Goal: Task Accomplishment & Management: Manage account settings

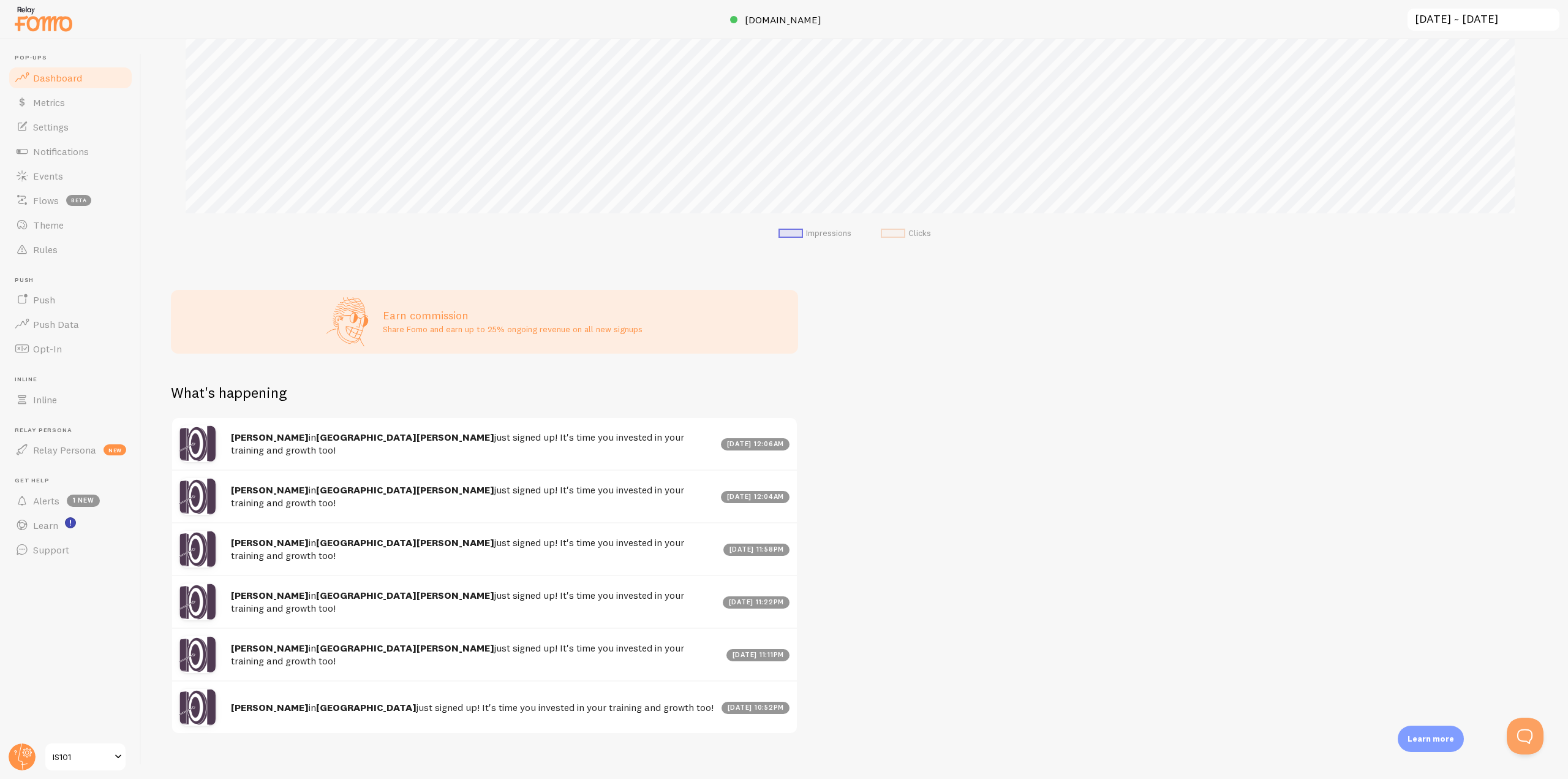
scroll to position [276, 0]
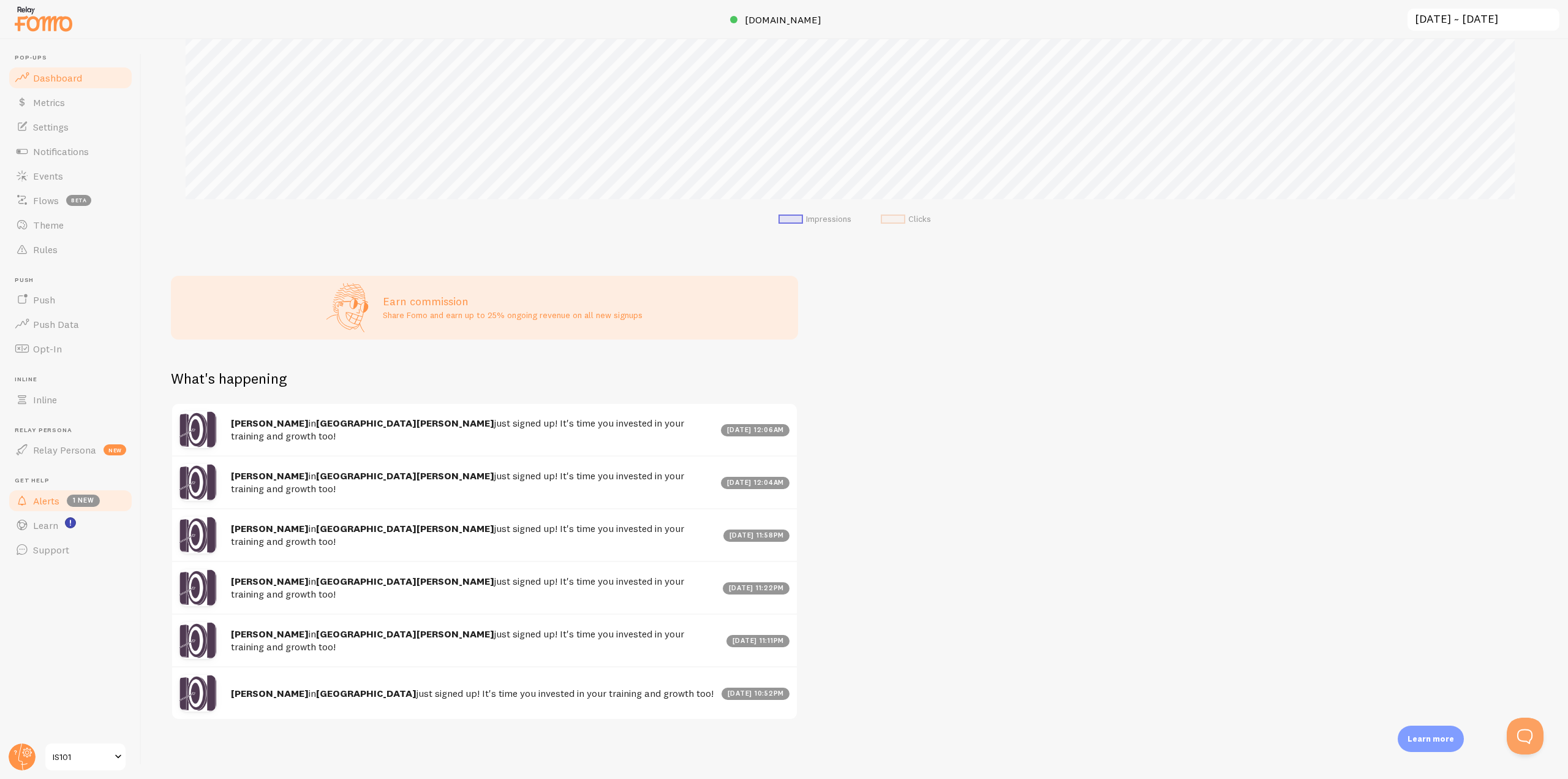
click at [55, 498] on span "Alerts" at bounding box center [47, 501] width 27 height 13
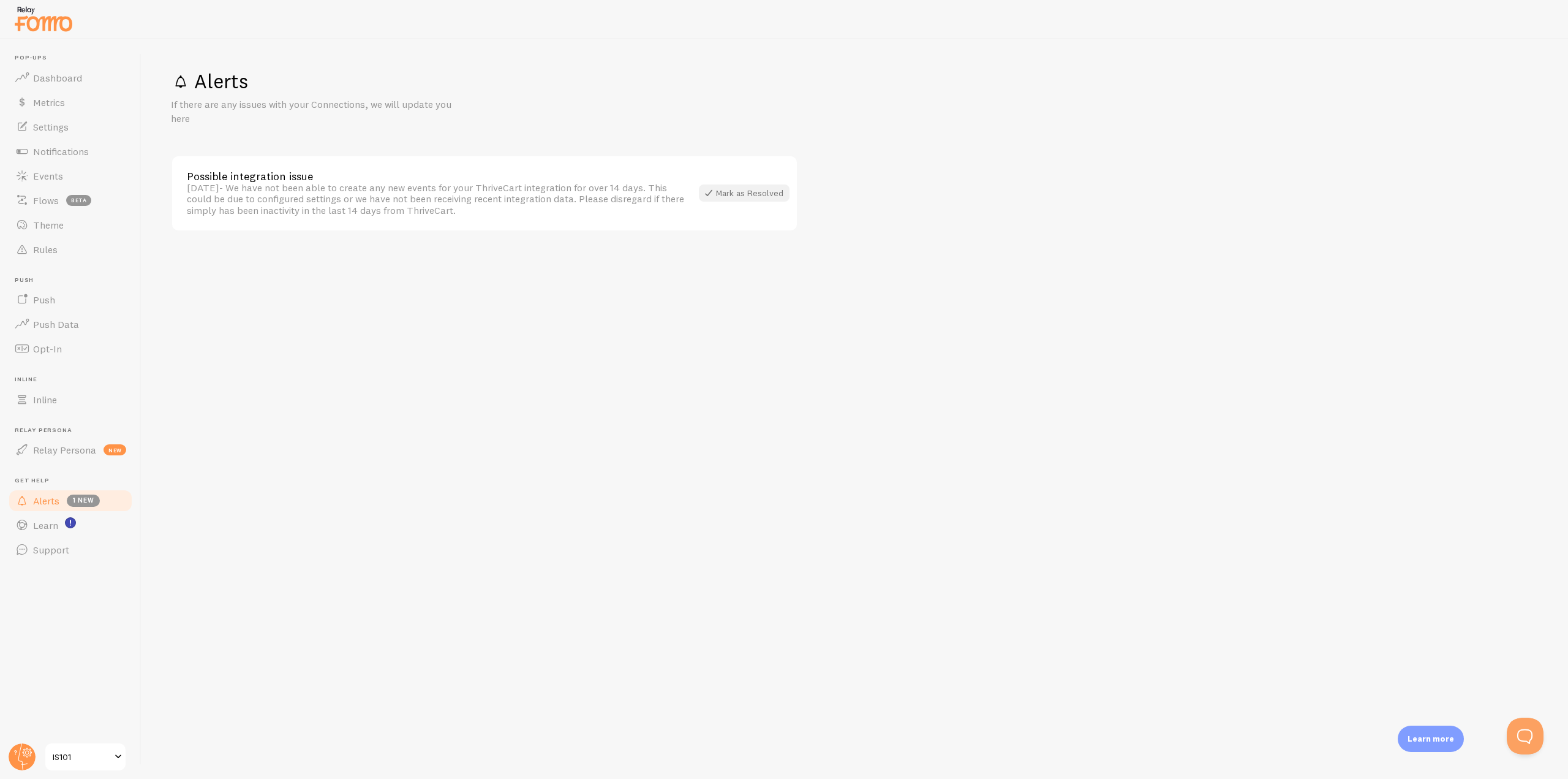
click at [729, 196] on div "Mark as Resolved" at bounding box center [744, 193] width 91 height 17
click at [49, 199] on span "Flows" at bounding box center [46, 200] width 26 height 13
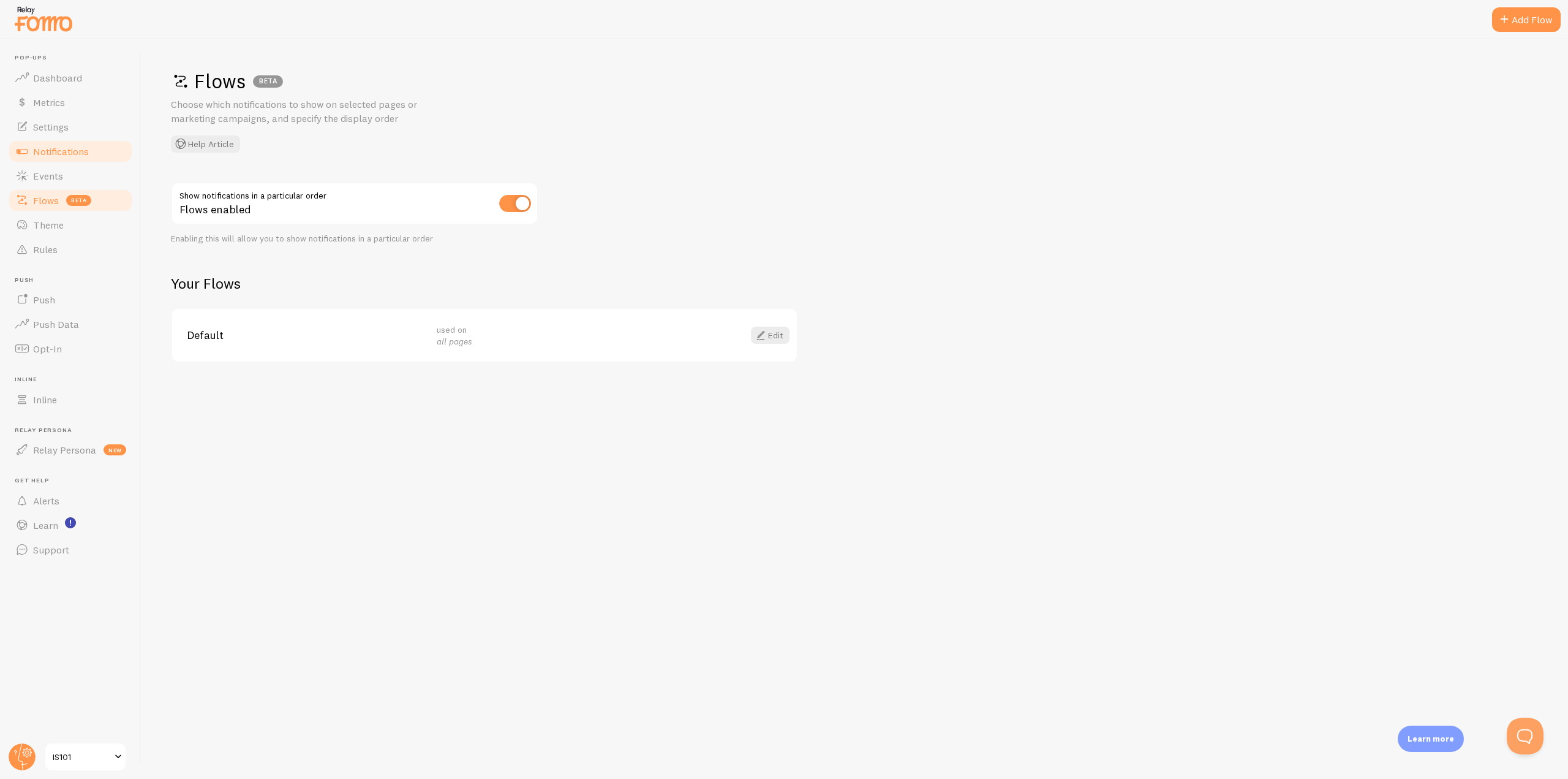
click at [63, 140] on link "Notifications" at bounding box center [70, 151] width 126 height 24
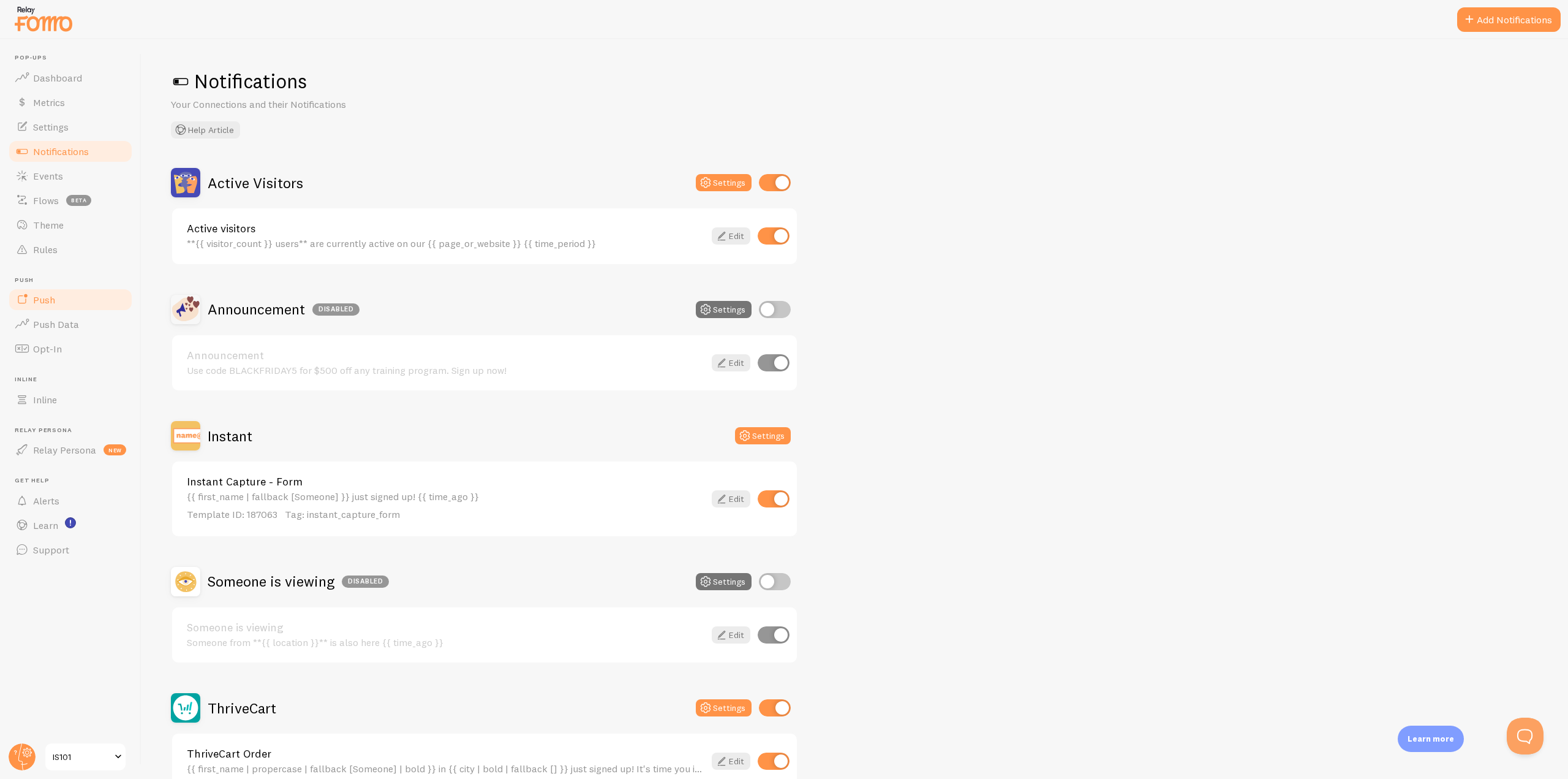
click at [35, 302] on span "Push" at bounding box center [44, 299] width 22 height 13
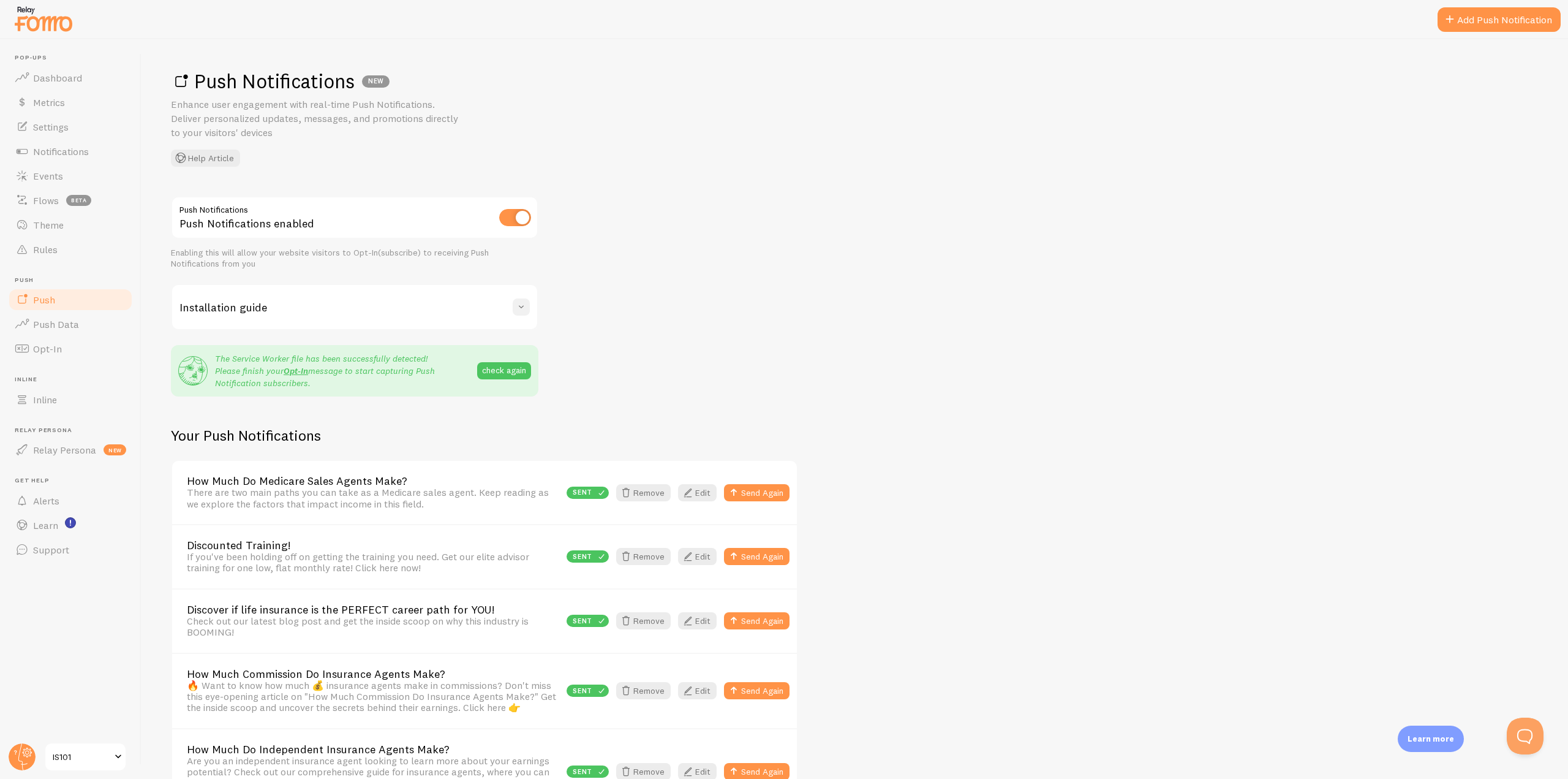
click at [522, 305] on span at bounding box center [521, 306] width 13 height 13
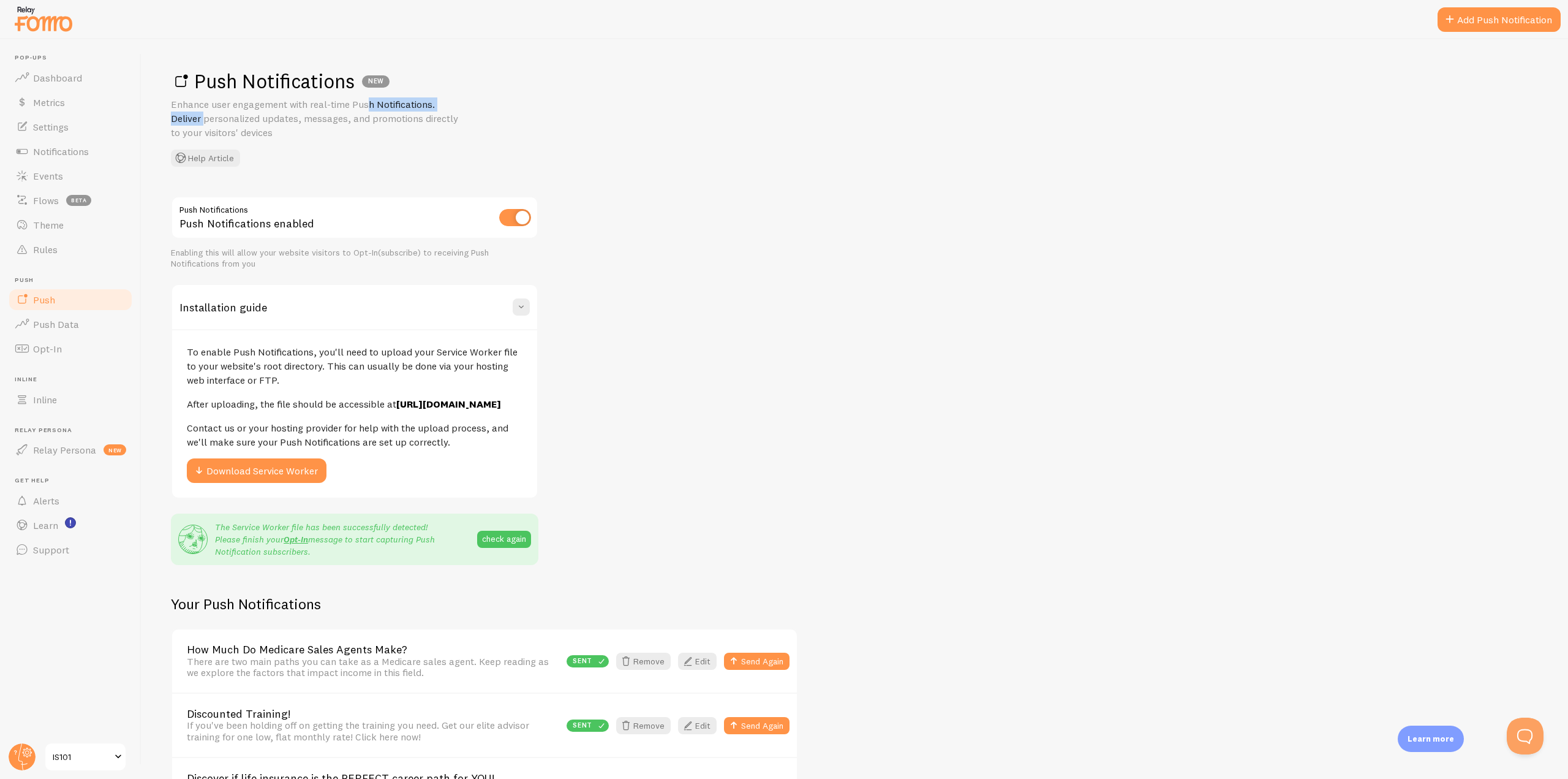
drag, startPoint x: 431, startPoint y: 106, endPoint x: 309, endPoint y: 109, distance: 122.0
click at [309, 109] on p "Enhance user engagement with real-time Push Notifications. Deliver personalized…" at bounding box center [318, 118] width 294 height 42
copy p "real-time Push Notifications"
click at [55, 352] on span "Opt-In" at bounding box center [47, 349] width 29 height 13
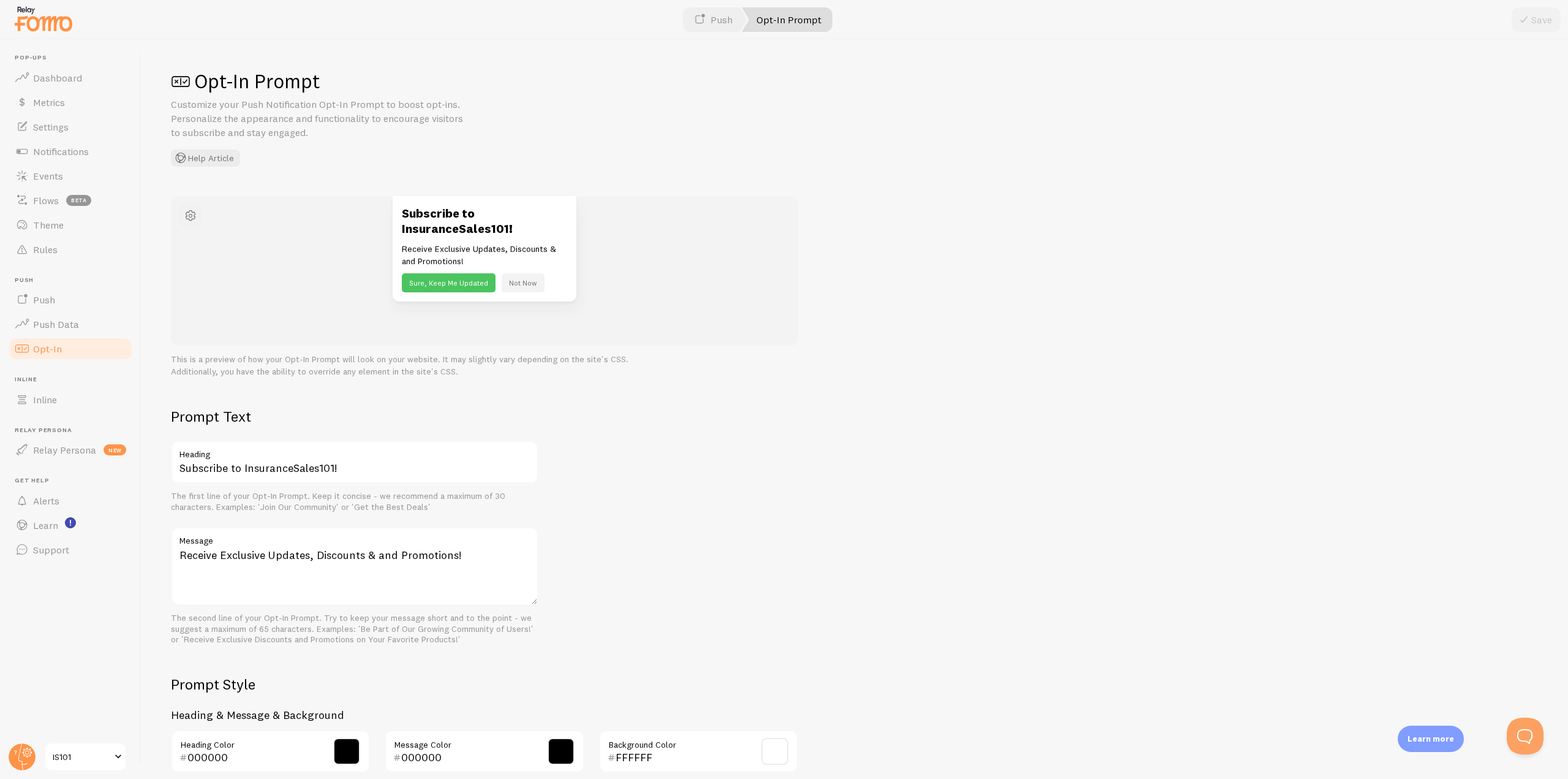
click at [185, 210] on span "button" at bounding box center [190, 216] width 15 height 15
click at [337, 157] on div "Opt-In Prompt Customize your Push Notification Opt-In Prompt to boost opt-ins. …" at bounding box center [855, 117] width 1368 height 98
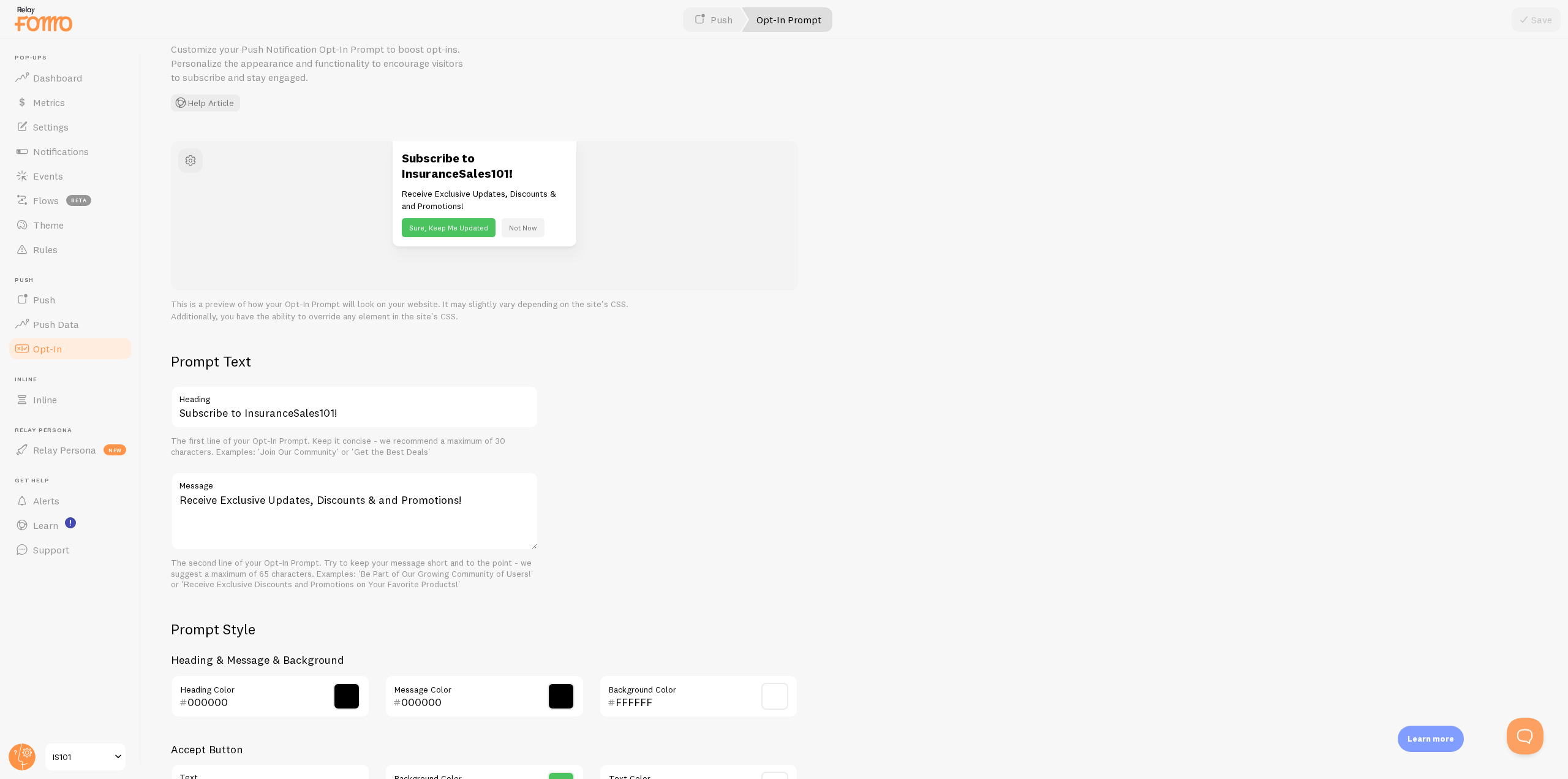
scroll to position [240, 0]
